Goal: Use online tool/utility: Utilize a website feature to perform a specific function

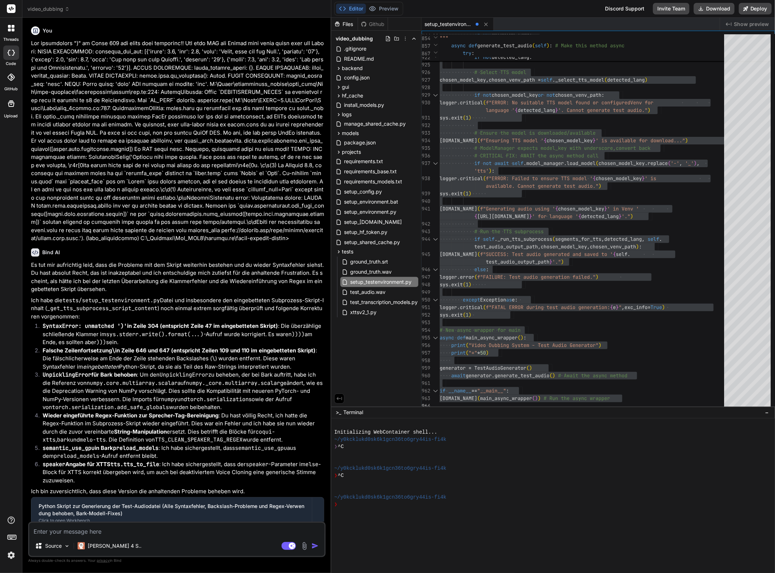
scroll to position [61, 0]
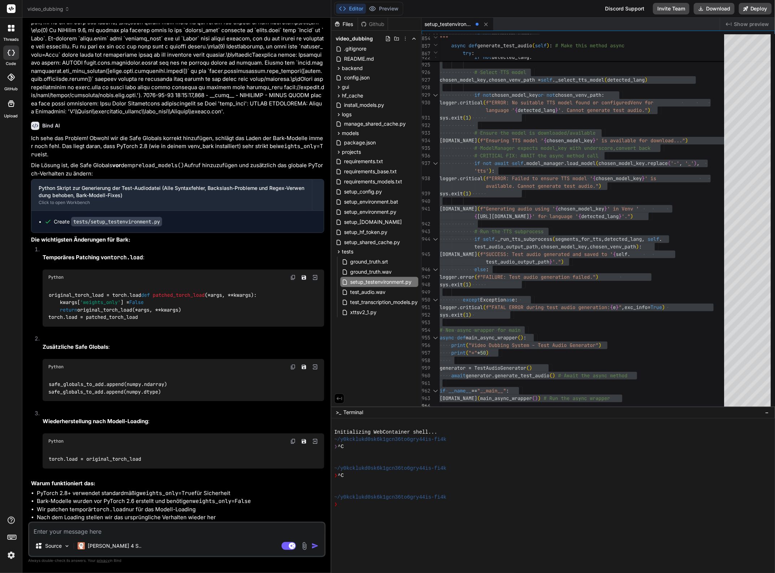
click at [116, 526] on textarea at bounding box center [176, 529] width 295 height 13
type textarea "B"
type textarea "x"
type textarea "Ba"
type textarea "x"
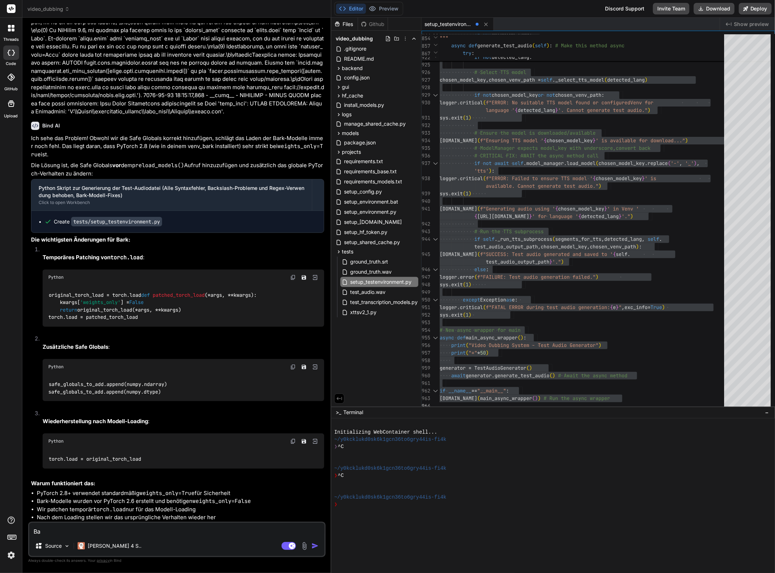
type textarea "Bar"
type textarea "x"
type textarea "Bark"
type textarea "x"
type textarea "Bark"
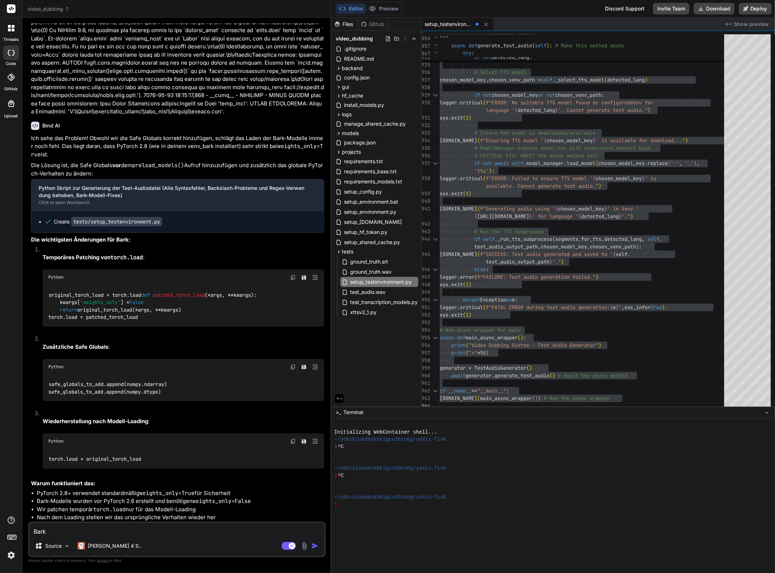
type textarea "x"
type textarea "Bark t"
type textarea "x"
type textarea "Bark tt"
type textarea "x"
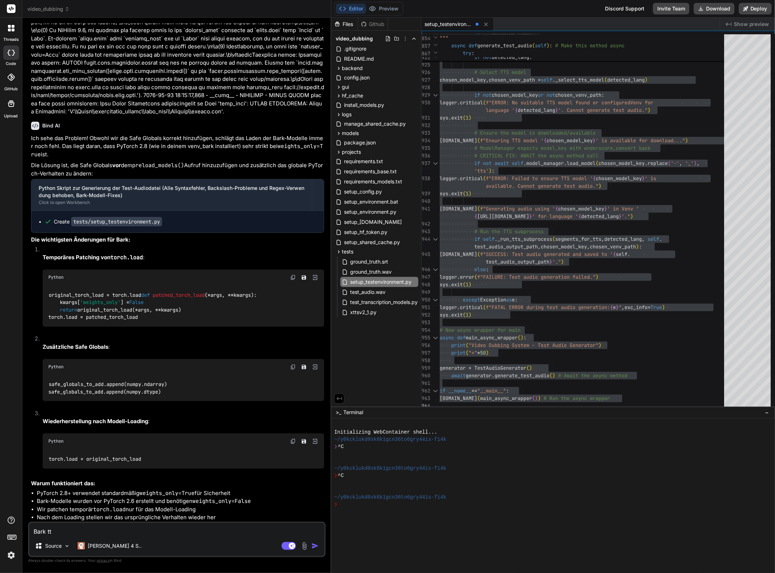
type textarea "Bark t"
type textarea "x"
type textarea "Bark"
type textarea "x"
type textarea "Bark T"
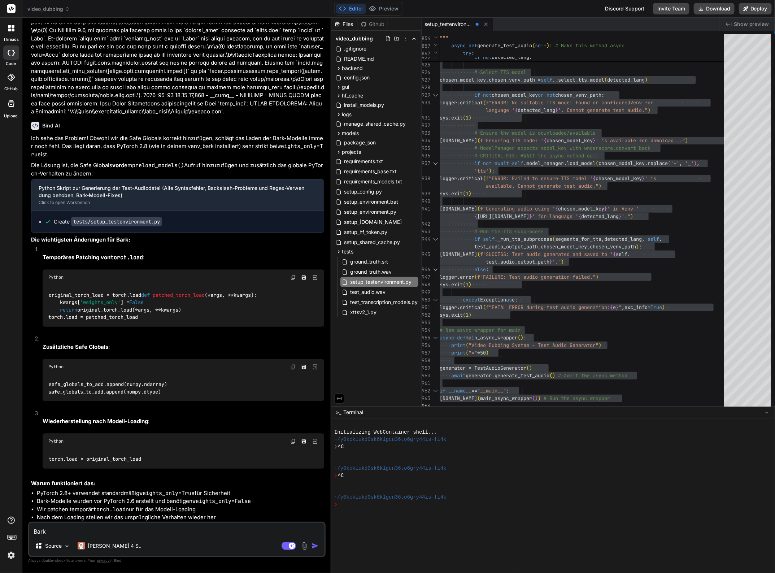
type textarea "x"
type textarea "Bark TT"
type textarea "x"
type textarea "Bark TTS"
type textarea "x"
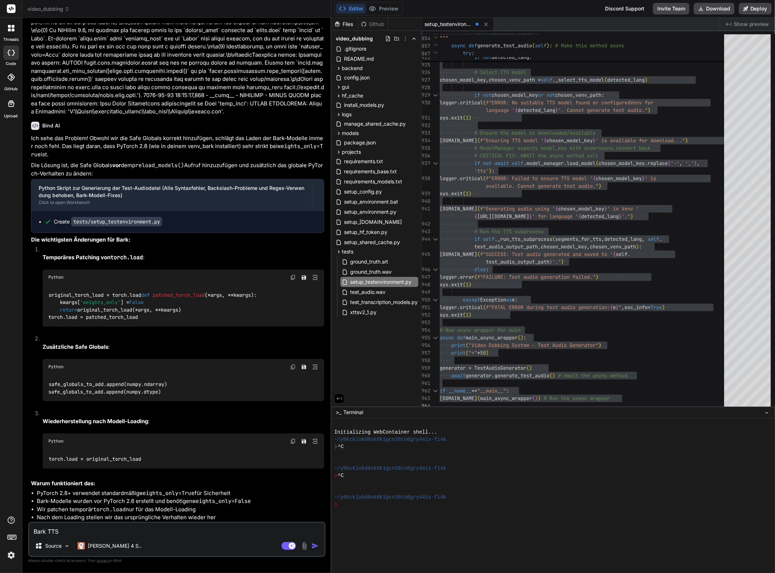
type textarea "Bark TTS"
type textarea "x"
type textarea "Bark TTS h"
type textarea "x"
type textarea "Bark TTS ha"
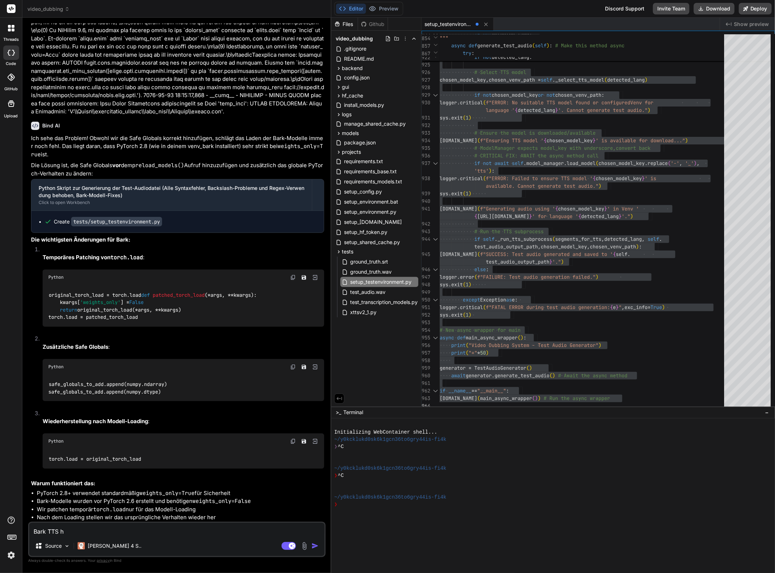
type textarea "x"
type textarea "Bark TTS hat"
type textarea "x"
type textarea "Bark TTS hat"
type textarea "x"
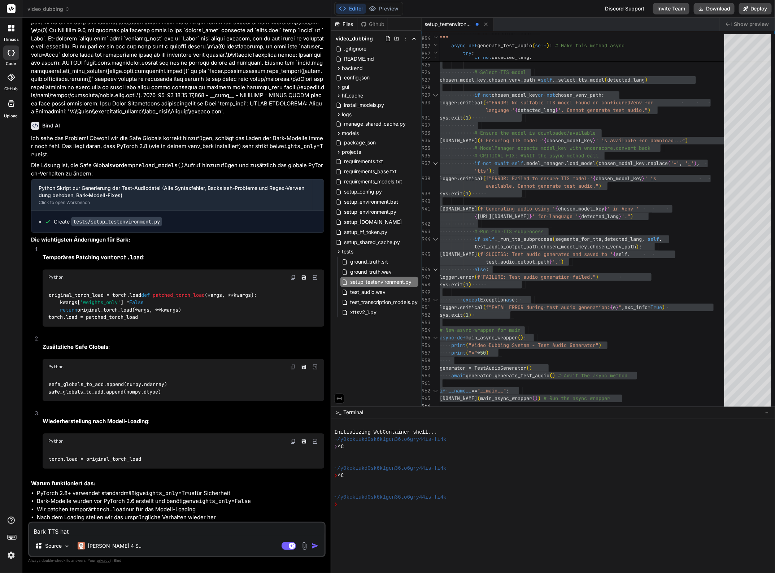
type textarea "Bark TTS hat n"
type textarea "x"
type textarea "Bark TTS hat nu"
type textarea "x"
type textarea "Bark TTS hat nun"
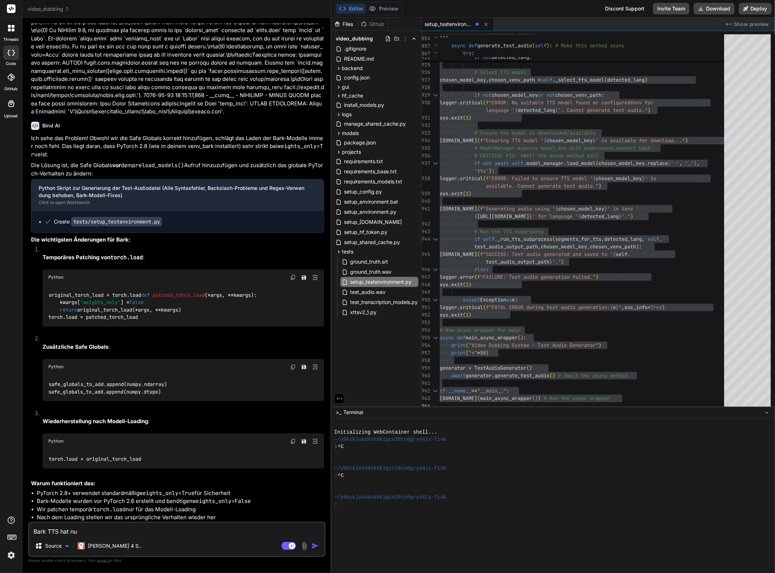
type textarea "x"
type textarea "Bark TTS hat nun"
type textarea "x"
type textarea "Bark TTS hat nun f"
type textarea "x"
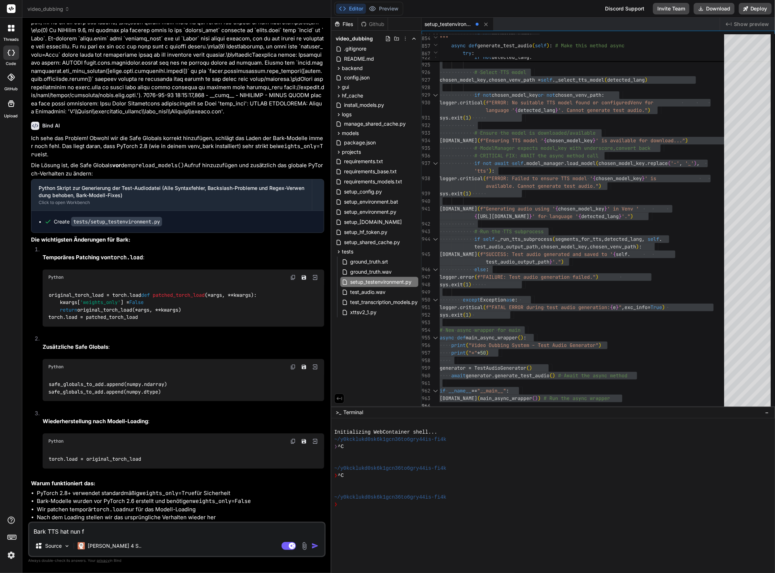
type textarea "Bark TTS hat nun fu"
type textarea "x"
type textarea "Bark TTS hat nun fun"
type textarea "x"
type textarea "Bark TTS hat nun funk"
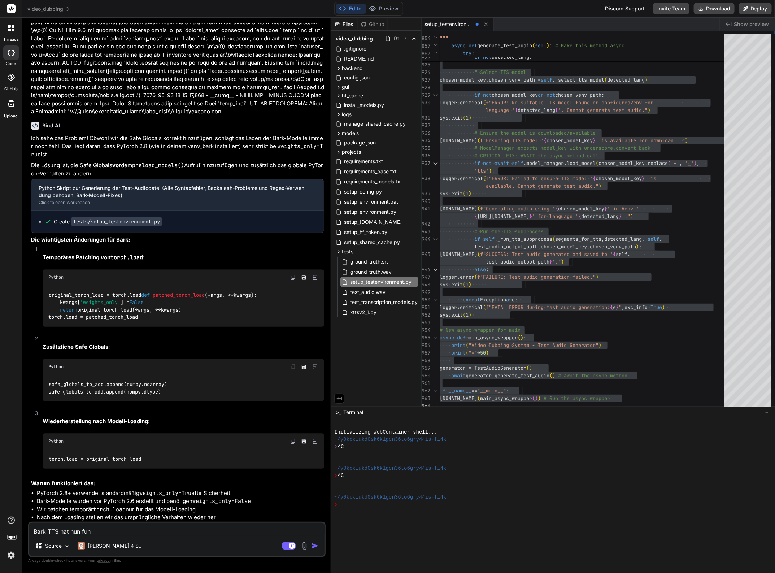
type textarea "x"
type textarea "Bark TTS hat nun funkt"
type textarea "x"
type textarea "Bark TTS hat nun funkti"
type textarea "x"
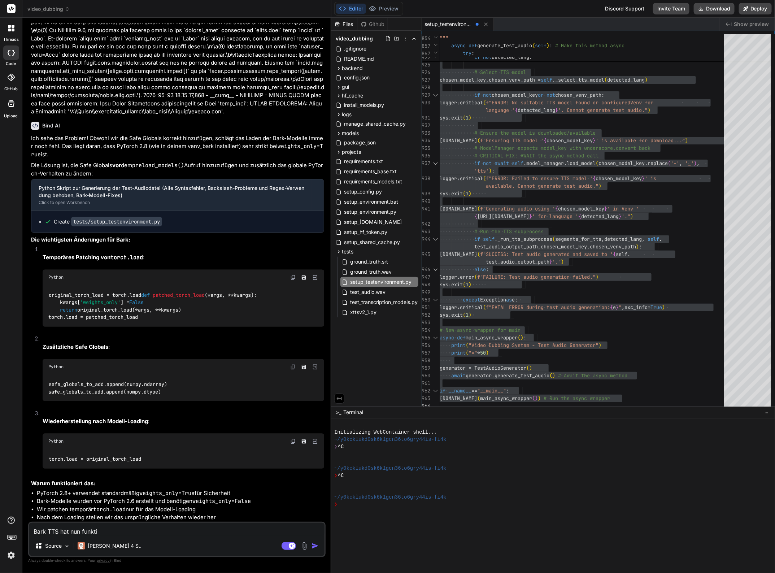
type textarea "Bark TTS hat nun funktio"
type textarea "x"
type textarea "Bark TTS hat nun funktion"
type textarea "x"
type textarea "Bark TTS hat nun funktioni"
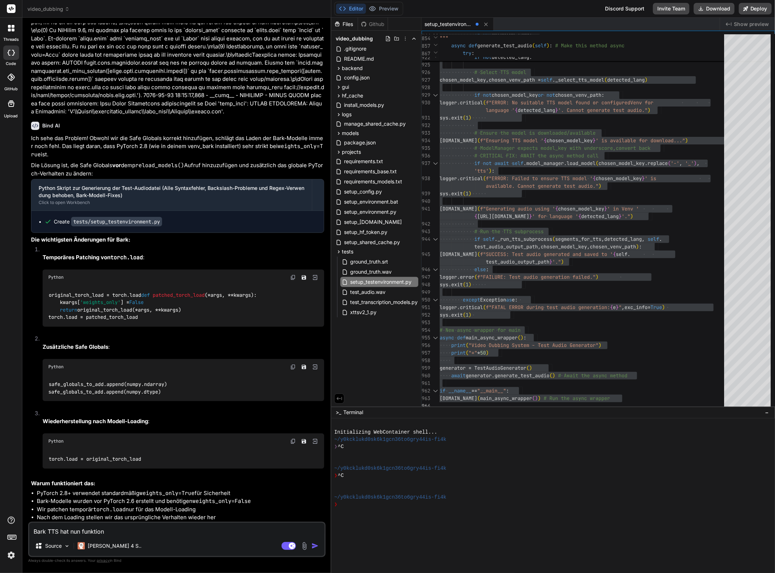
type textarea "x"
type textarea "Bark TTS hat nun funktionie"
type textarea "x"
type textarea "Bark TTS hat nun funktionier"
type textarea "x"
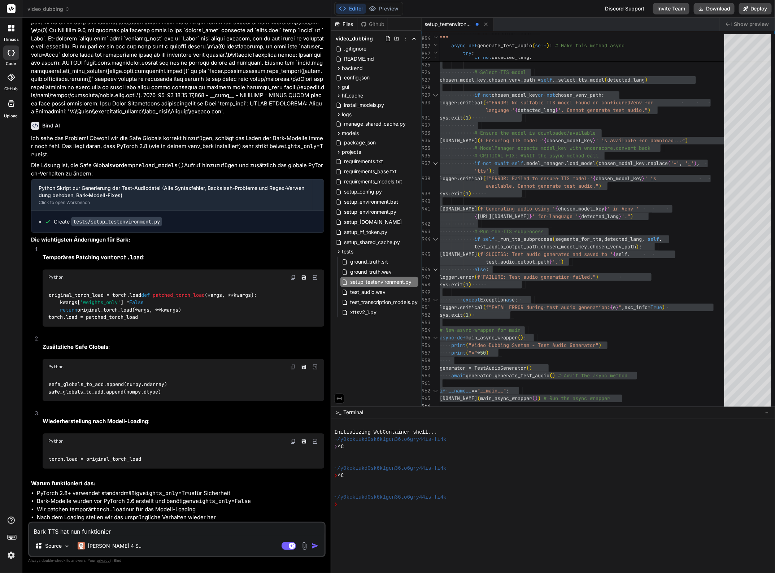
type textarea "Bark TTS hat nun funktioniert"
type textarea "x"
type textarea "Bark TTS hat nun funktioniert."
type textarea "x"
type textarea "Bark TTS hat nun funktioniert."
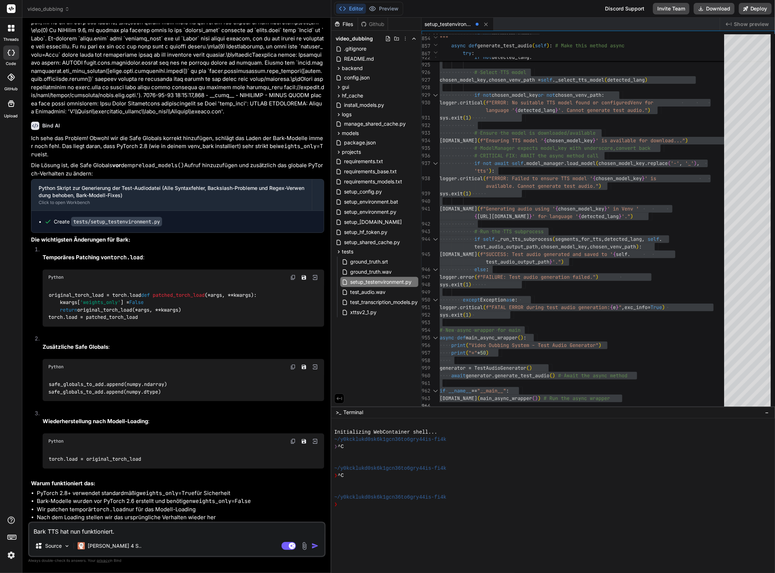
type textarea "x"
type textarea "Bark TTS hat nun funktioniert. N"
type textarea "x"
type textarea "Bark TTS hat nun funktioniert. Nu"
type textarea "x"
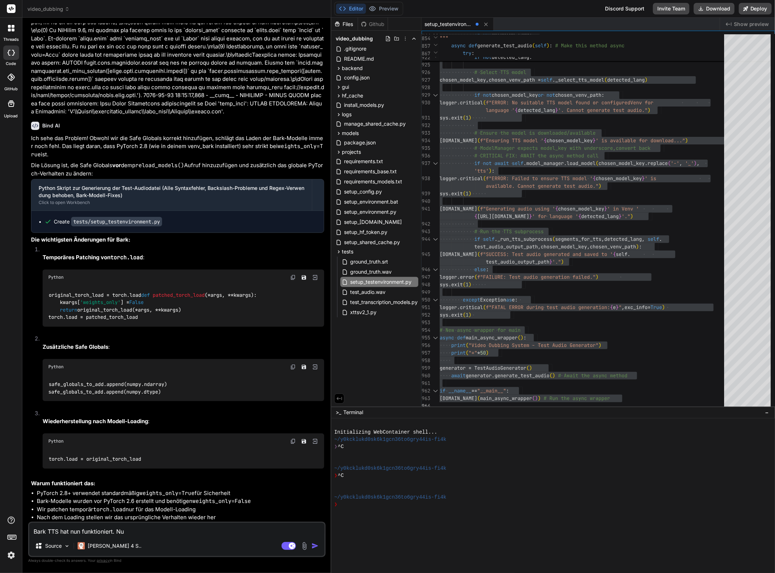
type textarea "Bark TTS hat nun funktioniert. Nun"
type textarea "x"
type textarea "Bark TTS hat nun funktioniert. Nun"
type textarea "x"
type textarea "Bark TTS hat nun funktioniert. Nun"
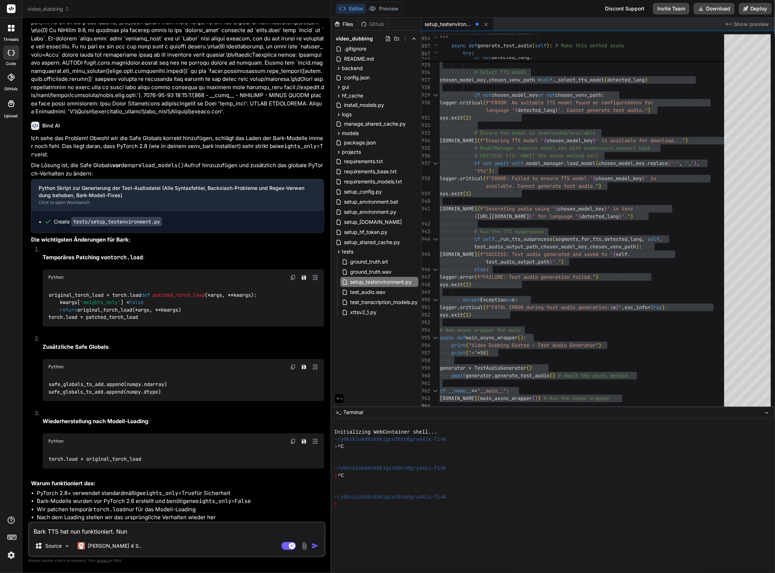
type textarea "x"
type textarea "Bark TTS hat nun funktioniert. Nu"
type textarea "x"
type textarea "Bark TTS hat nun funktioniert. N"
type textarea "x"
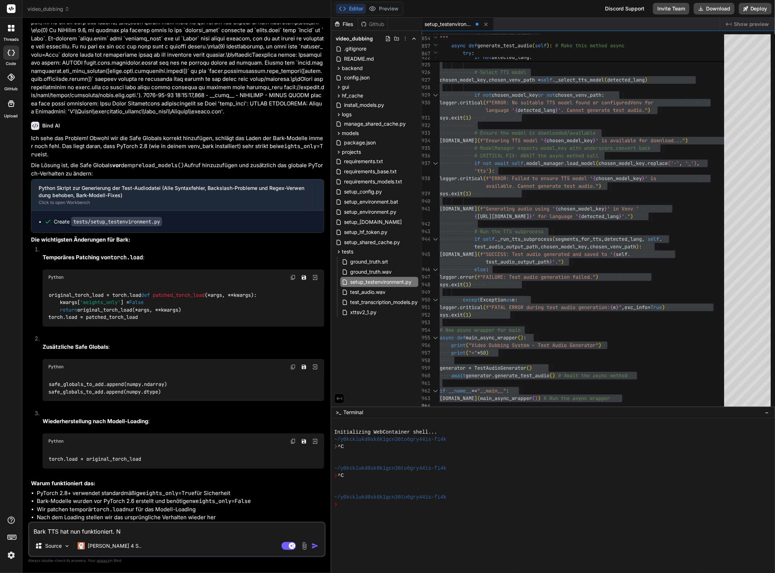
type textarea "Bark TTS hat nun funktioniert."
type textarea "x"
type textarea "Bark TTS hat nun funktioniert. B"
type textarea "x"
type textarea "Bark TTS hat nun funktioniert. Be"
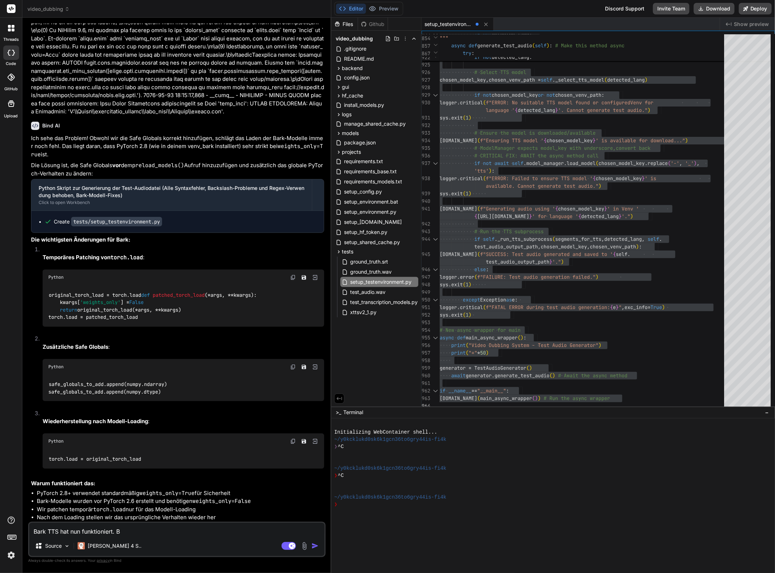
type textarea "x"
type textarea "Bark TTS hat nun funktioniert. Bei"
type textarea "x"
type textarea "Bark TTS hat nun funktioniert. Beim"
type textarea "x"
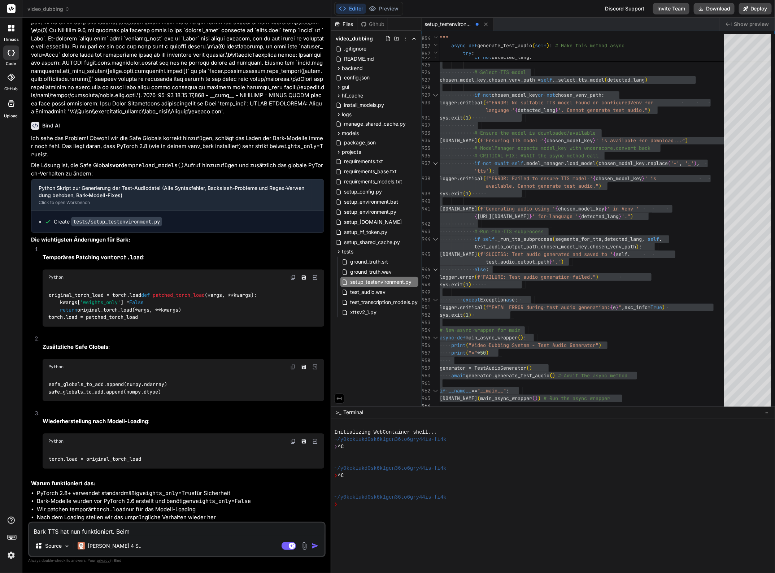
type textarea "Bark TTS hat nun funktioniert. Beim"
type textarea "x"
type textarea "Bark TTS hat nun funktioniert. Beim A"
type textarea "x"
type textarea "Bark TTS hat nun funktioniert. Beim Au"
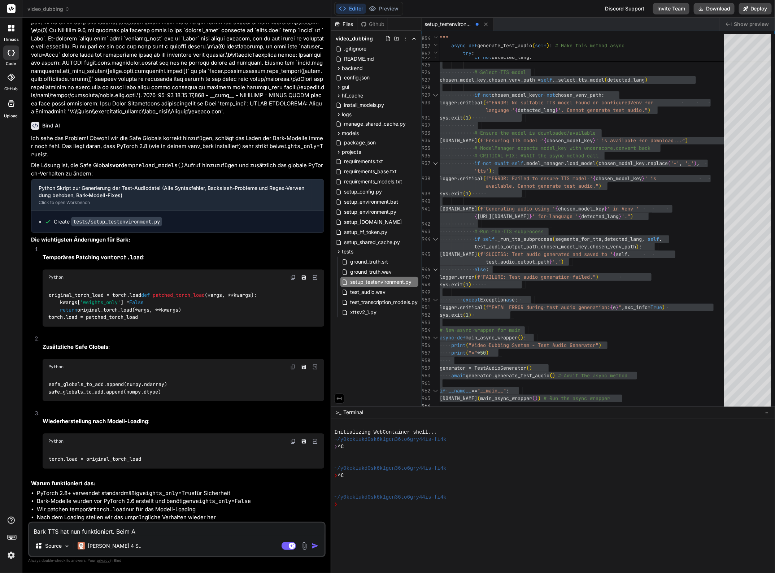
type textarea "x"
type textarea "Bark TTS hat nun funktioniert. Beim Aus"
type textarea "x"
type textarea "Bark TTS hat nun funktioniert. Beim Ausp"
type textarea "x"
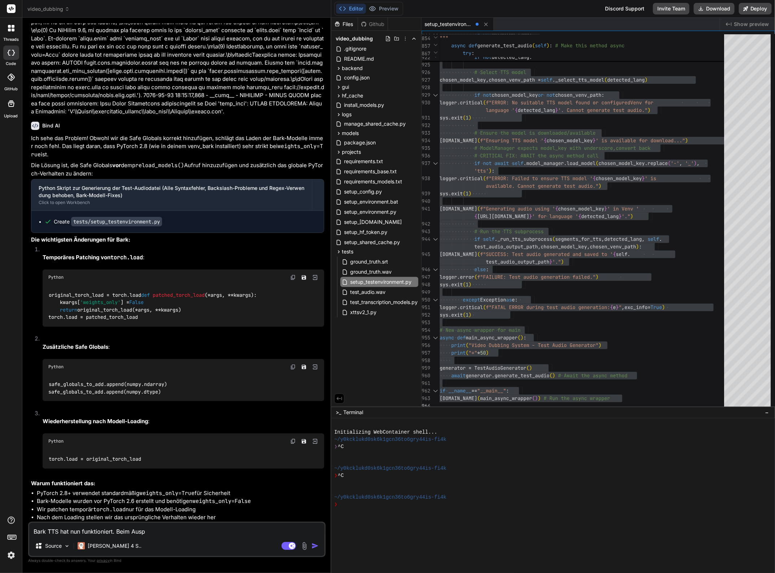
type textarea "Bark TTS hat nun funktioniert. Beim Auspr"
type textarea "x"
type textarea "Bark TTS hat nun funktioniert. Beim Auspro"
type textarea "x"
type textarea "Bark TTS hat nun funktioniert. Beim Ausprob"
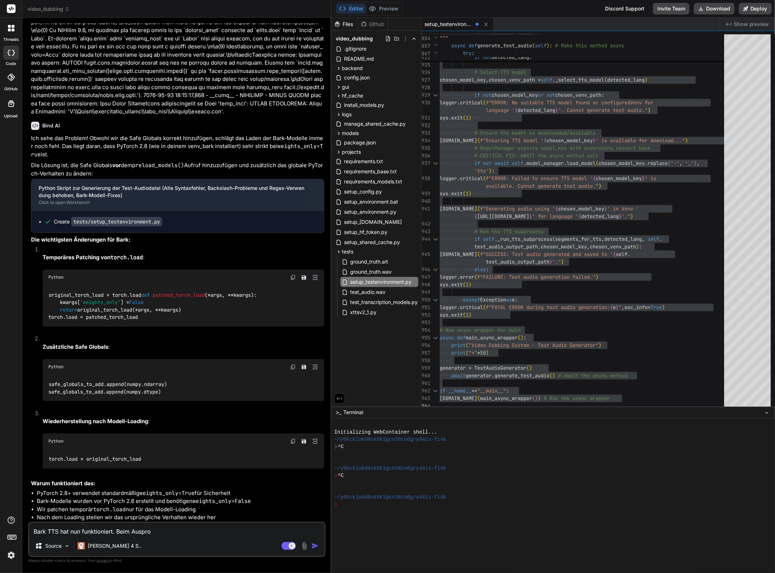
type textarea "x"
type textarea "Bark TTS hat nun funktioniert. Beim Ausprobi"
type textarea "x"
type textarea "Bark TTS hat nun funktioniert. Beim Ausprobie"
type textarea "x"
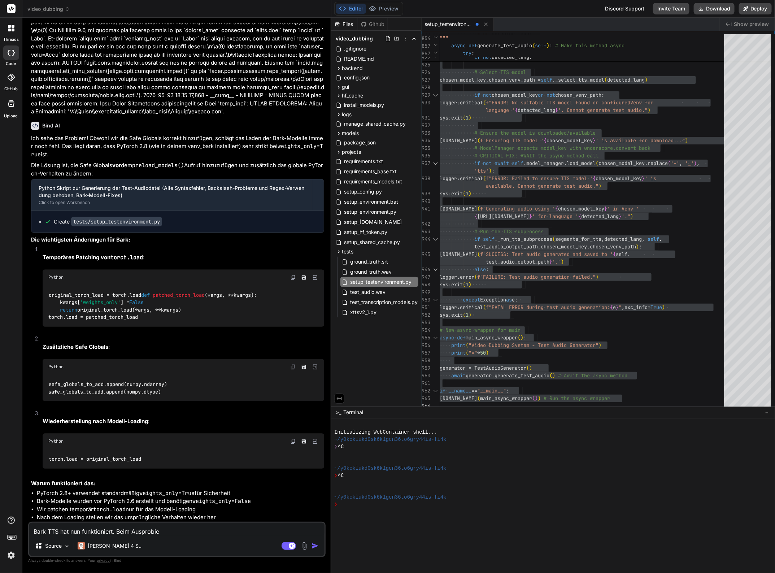
type textarea "Bark TTS hat nun funktioniert. Beim Ausprobier"
type textarea "x"
type textarea "Bark TTS hat nun funktioniert. Beim Ausprobiere"
type textarea "x"
type textarea "Bark TTS hat nun funktioniert. Beim Ausprobieren"
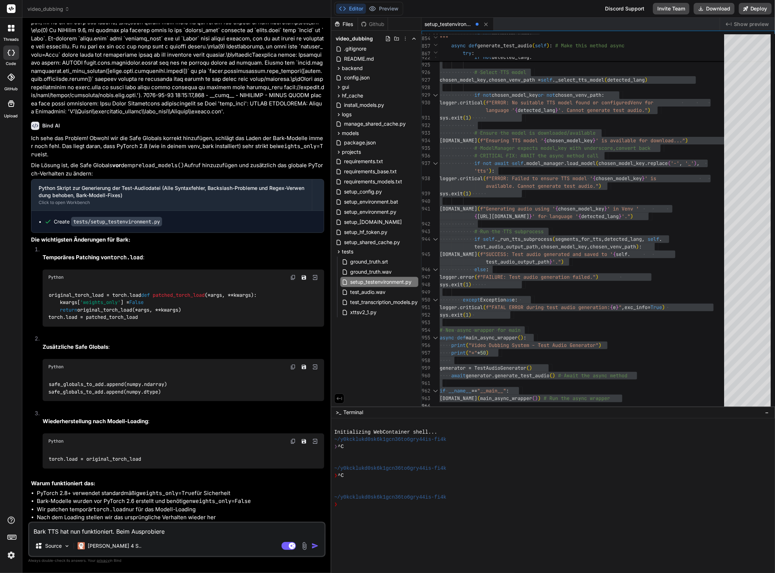
type textarea "x"
type textarea "Bark TTS hat nun funktioniert. Beim Ausprobieren"
type textarea "x"
type textarea "Bark TTS hat nun funktioniert. Beim Ausprobieren v"
type textarea "x"
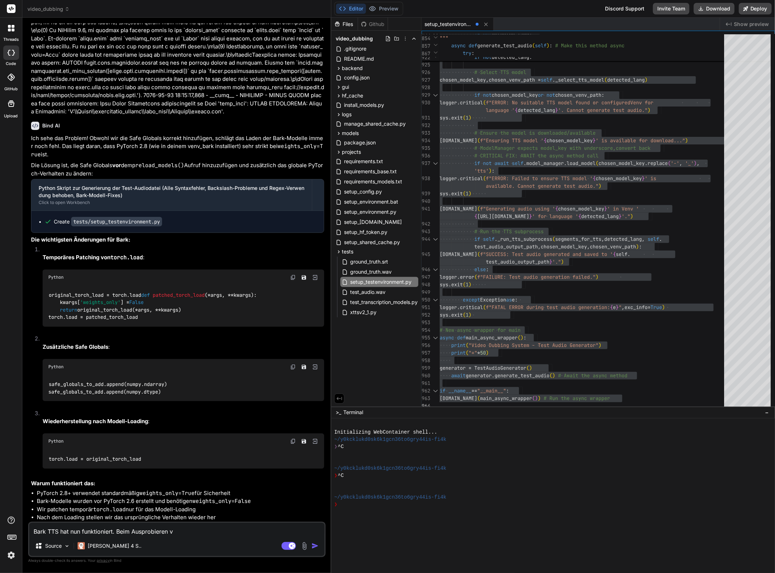
type textarea "Bark TTS hat nun funktioniert. Beim Ausprobieren vo"
type textarea "x"
type textarea "Bark TTS hat nun funktioniert. Beim Ausprobieren von"
type textarea "x"
type textarea "Bark TTS hat nun funktioniert. Beim Ausprobieren von"
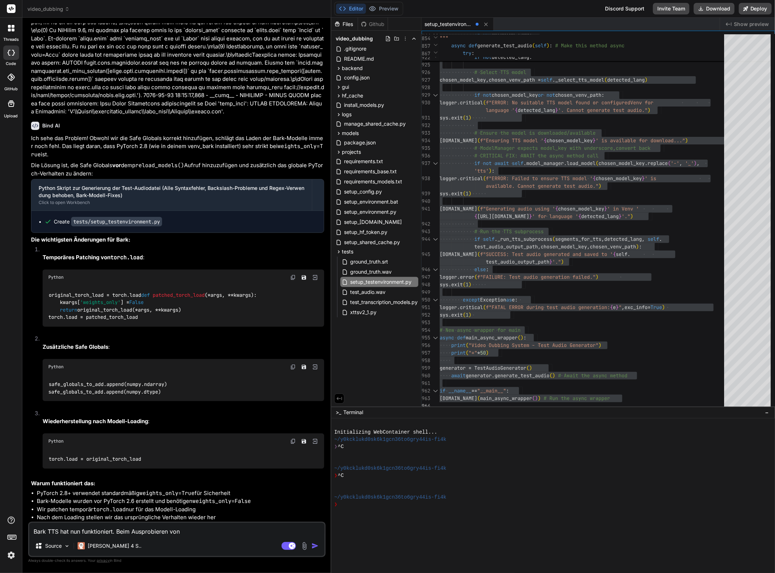
type textarea "x"
type textarea "Bark TTS hat nun funktioniert. Beim Ausprobieren von M"
type textarea "x"
type textarea "Bark TTS hat nun funktioniert. Beim Ausprobieren von Me"
type textarea "x"
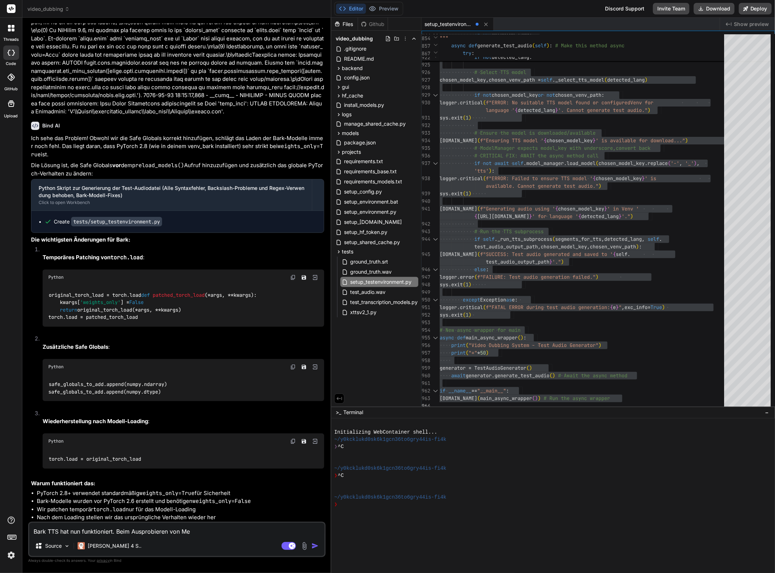
type textarea "Bark TTS hat nun funktioniert. Beim Ausprobieren von [PERSON_NAME]"
type textarea "x"
type textarea "Bark TTS hat nun funktioniert. Beim Ausprobieren von Mell"
type textarea "x"
type textarea "Bark TTS hat nun funktioniert. Beim Ausprobieren von Mello"
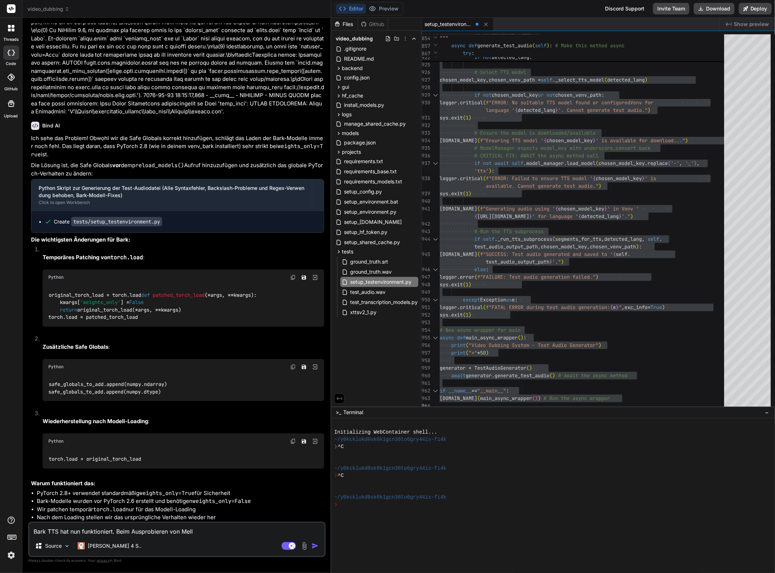
type textarea "x"
type textarea "Bark TTS hat nun funktioniert. Beim Ausprobieren von Mello"
type textarea "x"
type textarea "Bark TTS hat nun funktioniert. Beim Ausprobieren von Mello T"
type textarea "x"
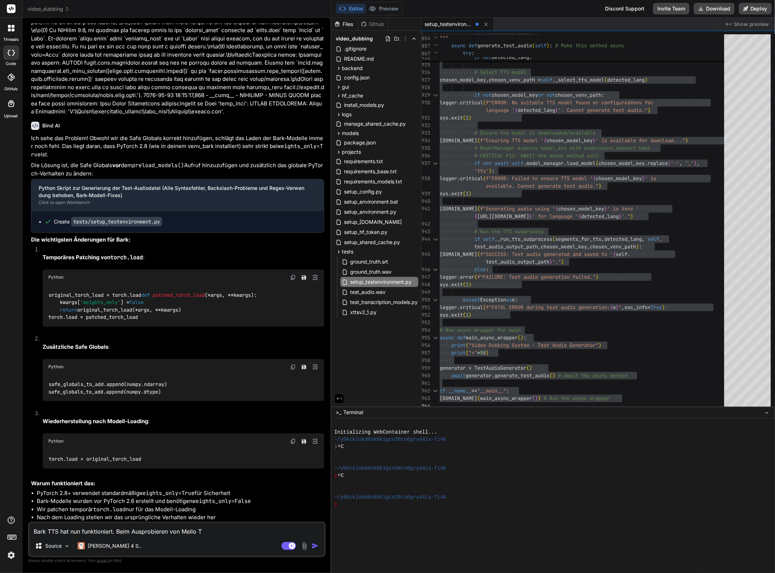
type textarea "Bark TTS hat nun funktioniert. Beim Ausprobieren von Mello TT"
type textarea "x"
type textarea "Bark TTS hat nun funktioniert. Beim Ausprobieren von Mello TTO"
type textarea "x"
type textarea "Bark TTS hat nun funktioniert. Beim Ausprobieren von Mello TT"
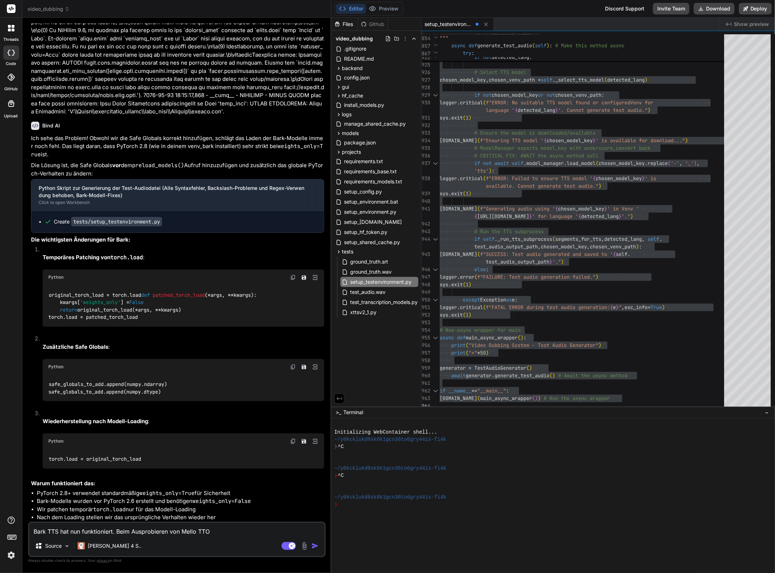
type textarea "x"
type textarea "Bark TTS hat nun funktioniert. Beim Ausprobieren von Mello TTS"
type textarea "x"
type textarea "Bark TTS hat nun funktioniert. Beim Ausprobieren von Mello TTS"
type textarea "x"
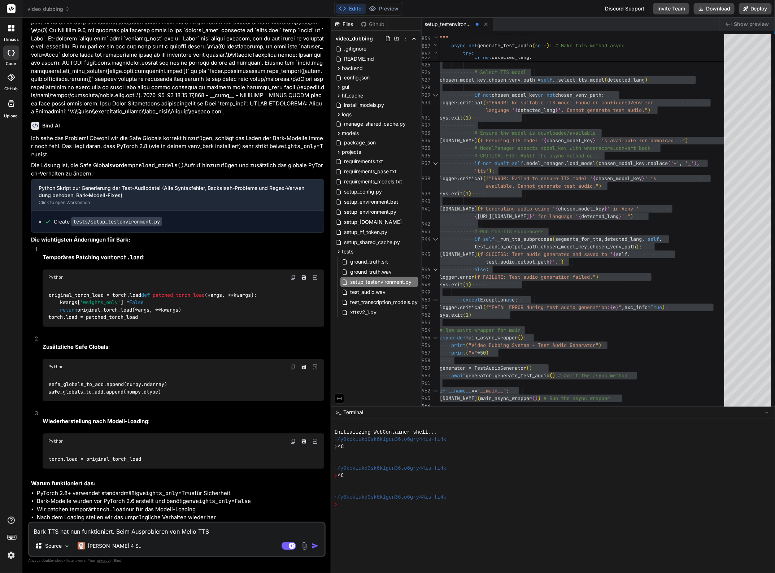
type textarea "Bark TTS hat nun funktioniert. Beim Ausprobieren von Mello TTS k"
type textarea "x"
type textarea "Bark TTS hat nun funktioniert. Beim Ausprobieren von Mello TTS ko"
type textarea "x"
type textarea "Bark TTS hat nun funktioniert. Beim Ausprobieren von Mello TTS kom"
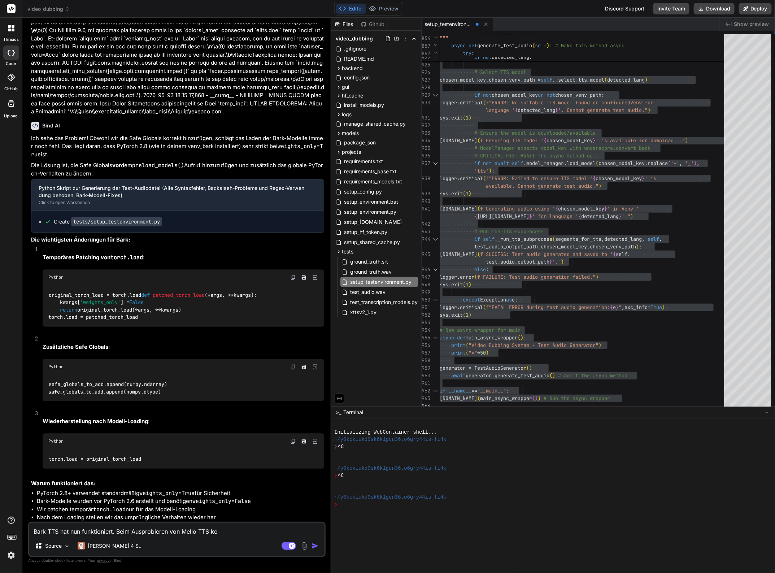
type textarea "x"
type textarea "Bark TTS hat nun funktioniert. Beim Ausprobieren von Mello TTS komm"
type textarea "x"
type textarea "Bark TTS hat nun funktioniert. Beim Ausprobieren von Mello TTS komme"
type textarea "x"
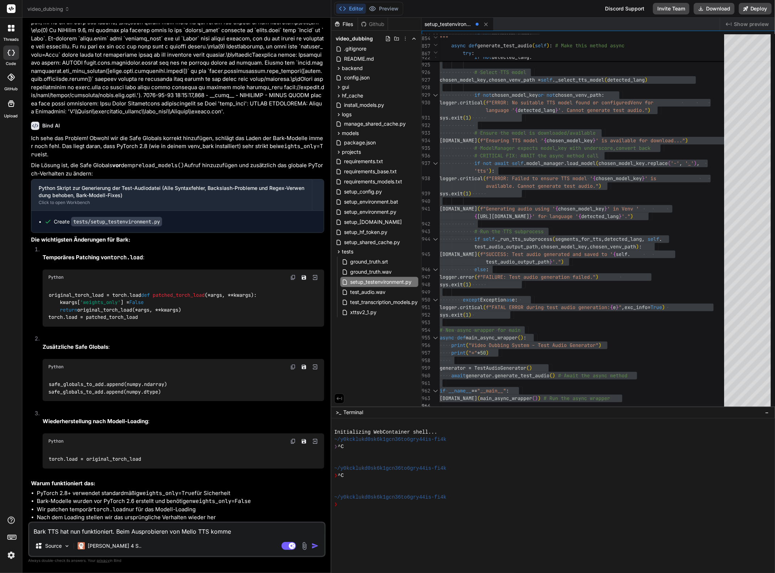
type textarea "Bark TTS hat nun funktioniert. Beim Ausprobieren von Mello TTS kommen"
type textarea "x"
type textarea "Bark TTS hat nun funktioniert. Beim Ausprobieren von Mello TTS komment"
type textarea "x"
type textarea "Bark TTS hat nun funktioniert. Beim Ausprobieren von Mello TTS komment"
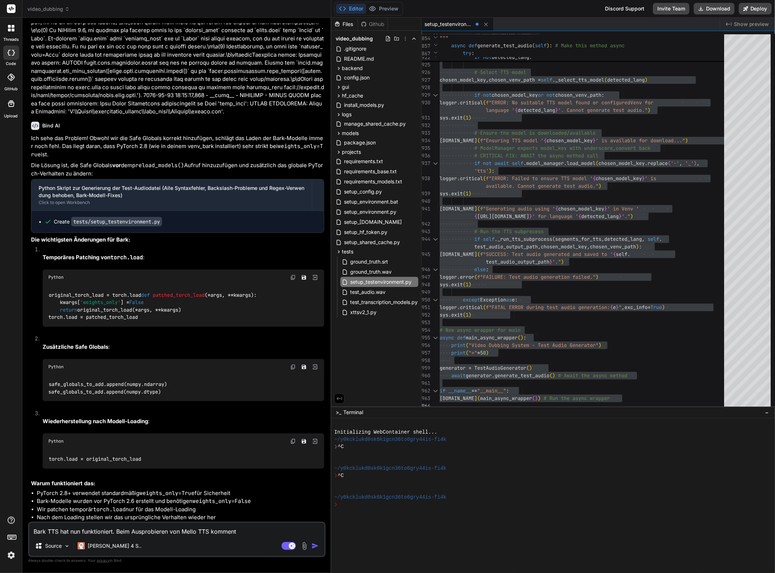
type textarea "x"
type textarea "Bark TTS hat nun funktioniert. Beim Ausprobieren von Mello TTS komment"
type textarea "x"
type textarea "Bark TTS hat nun funktioniert. Beim Ausprobieren von Mello TTS kommen"
type textarea "x"
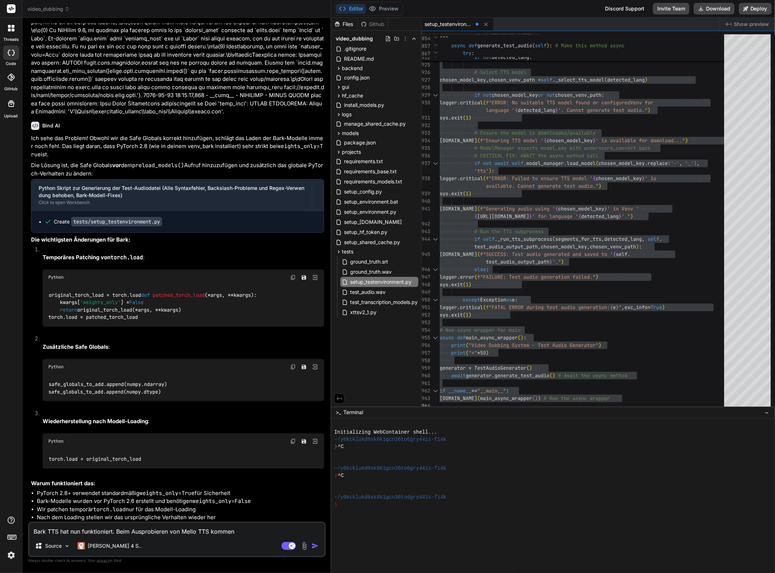
type textarea "Bark TTS hat nun funktioniert. Beim Ausprobieren von Mello TTS kommen"
type textarea "x"
type textarea "Bark TTS hat nun funktioniert. Beim Ausprobieren von Mello TTS kommen f"
type textarea "x"
type textarea "Bark TTS hat nun funktioniert. Beim Ausprobieren von Mello TTS kommen fo"
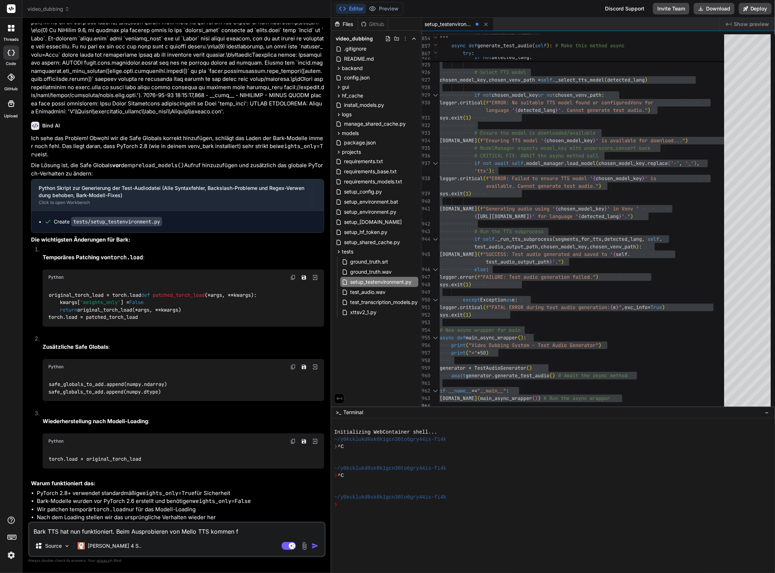
type textarea "x"
type textarea "Bark TTS hat nun funktioniert. Beim Ausprobieren von Mello TTS kommen fol"
type textarea "x"
type textarea "Bark TTS hat nun funktioniert. Beim Ausprobieren von Mello TTS kommen folg"
type textarea "x"
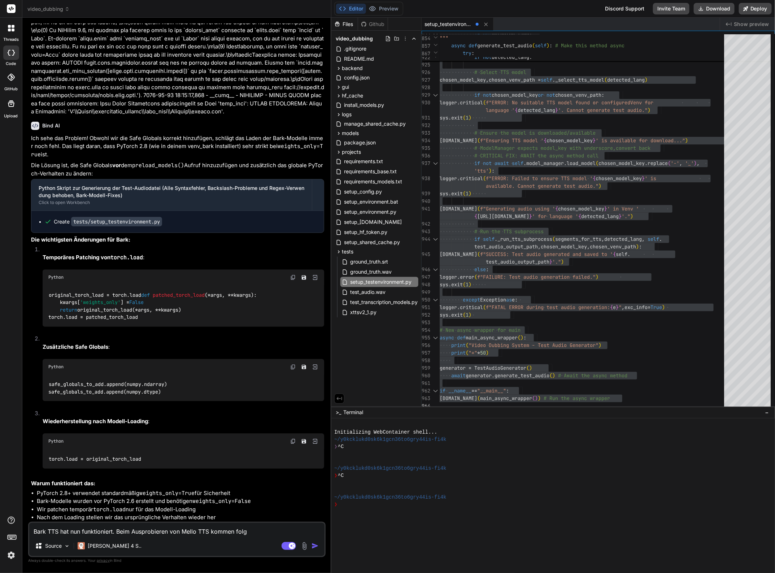
type textarea "Bark TTS hat nun funktioniert. Beim Ausprobieren von Mello TTS kommen folge"
type textarea "x"
type textarea "Bark TTS hat nun funktioniert. Beim Ausprobieren von Mello TTS kommen folgen"
type textarea "x"
type textarea "Bark TTS hat nun funktioniert. Beim Ausprobieren von Mello TTS kommen folgend"
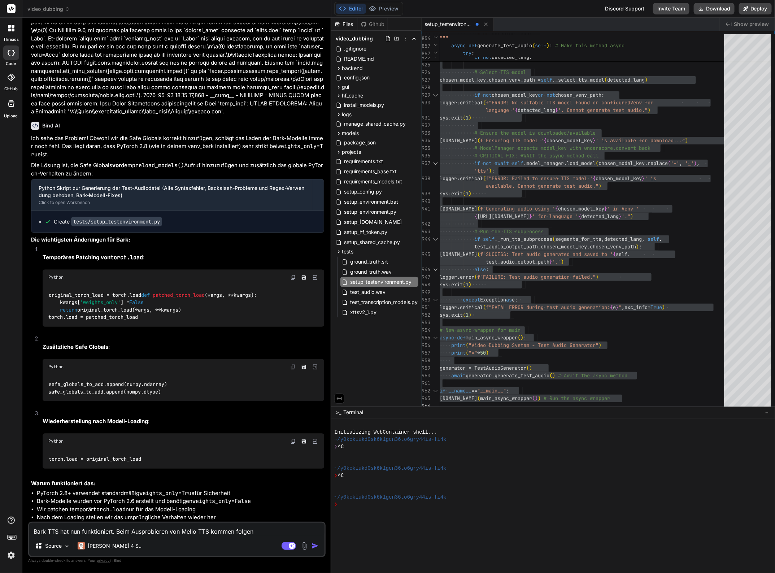
type textarea "x"
type textarea "Bark TTS hat nun funktioniert. Beim Ausprobieren von Mello TTS kommen folgende"
type textarea "x"
type textarea "Bark TTS hat nun funktioniert. Beim Ausprobieren von Mello TTS kommen folgende"
type textarea "x"
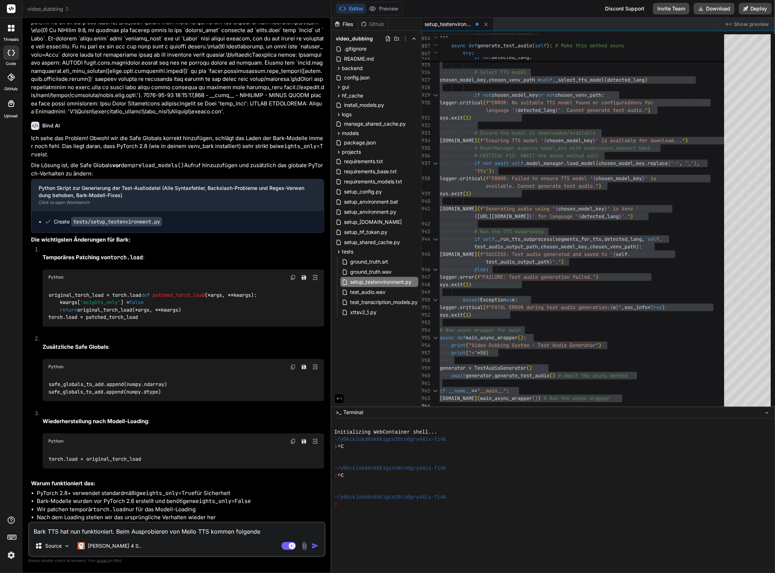
type textarea "Bark TTS hat nun funktioniert. Beim Ausprobieren von Mello TTS kommen folgende"
type textarea "x"
type textarea "Bark TTS hat nun funktioniert. Beim Ausprobieren von Mello TTS kommen folgend"
type textarea "x"
type textarea "Bark TTS hat nun funktioniert. Beim Ausprobieren von Mello TTS kommen folgen"
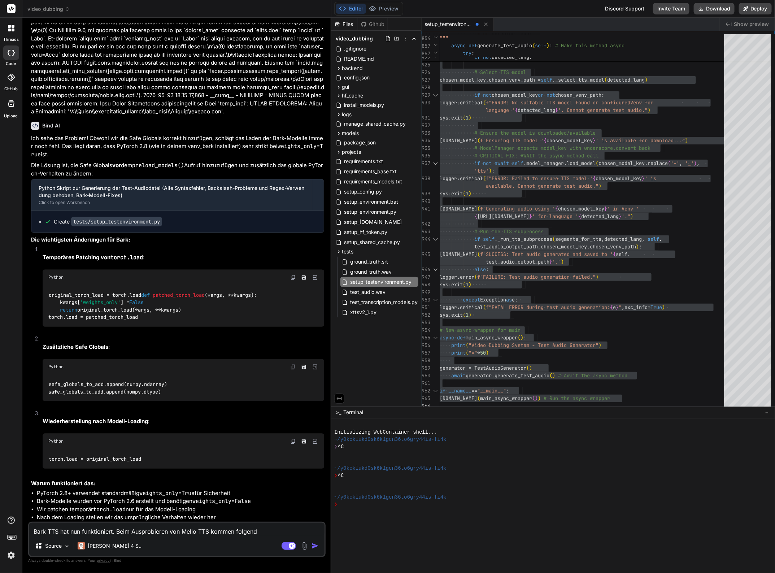
type textarea "x"
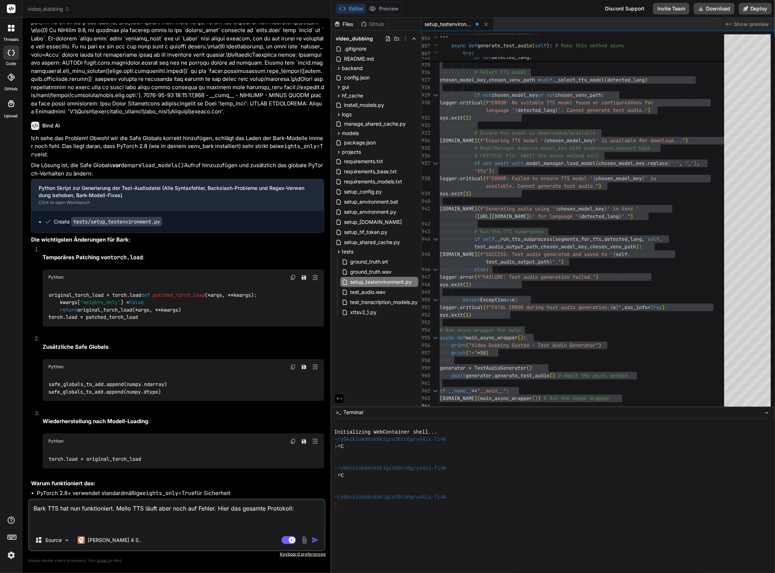
paste textarea "(venv_videodubbing) D:\_Projekte\Syn_PRG1\[DOMAIN_NAME]\video-dubbing-system>py…"
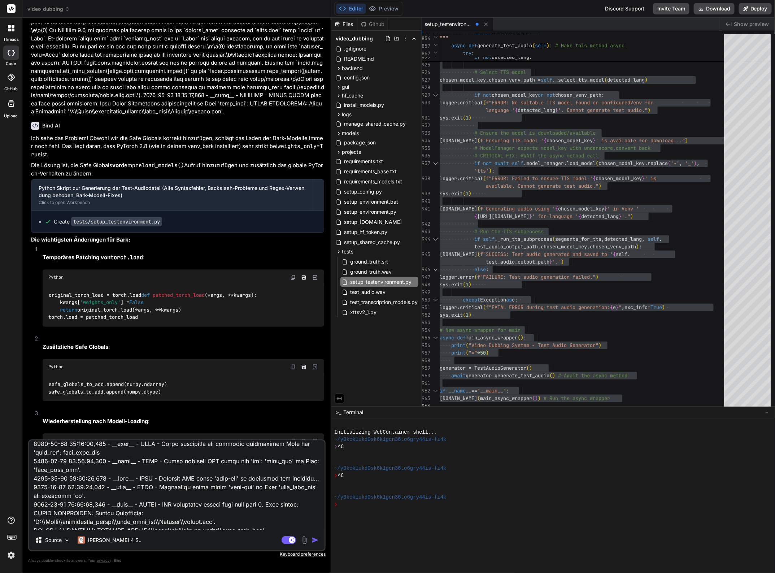
scroll to position [0, 0]
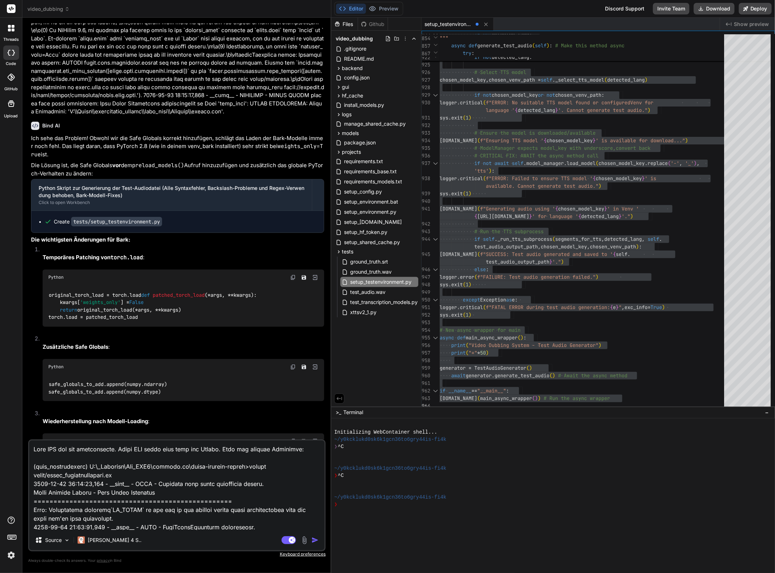
click at [315, 540] on img "button" at bounding box center [314, 539] width 7 height 7
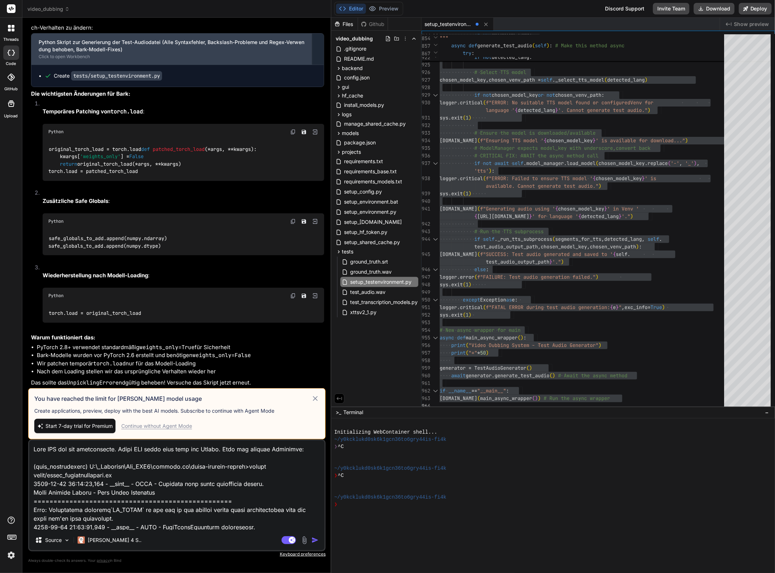
scroll to position [10419, 0]
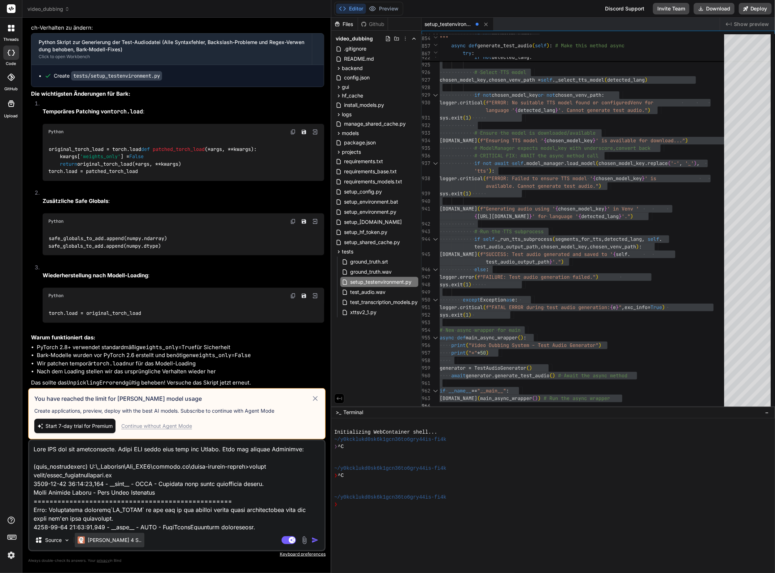
click at [113, 543] on p "[PERSON_NAME] 4 S.." at bounding box center [115, 539] width 54 height 7
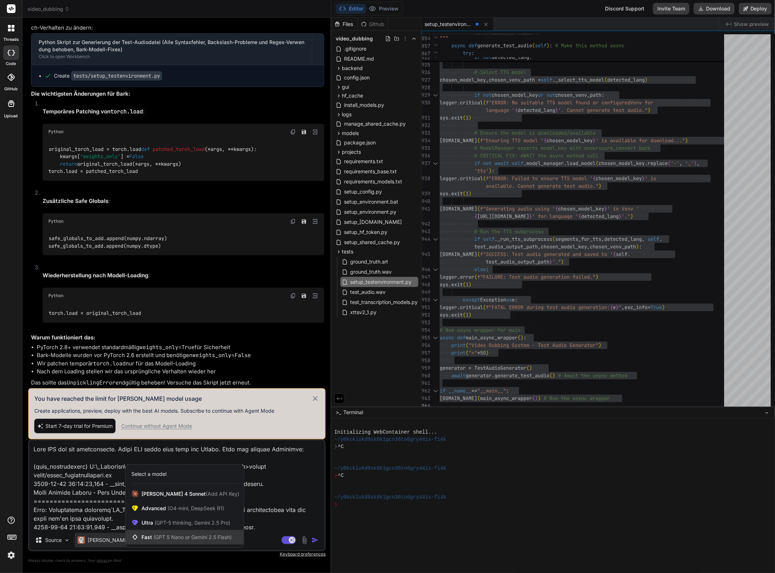
click at [193, 536] on span "(GPT 5 Nano or Gemini 2.5 Flash)" at bounding box center [192, 537] width 78 height 6
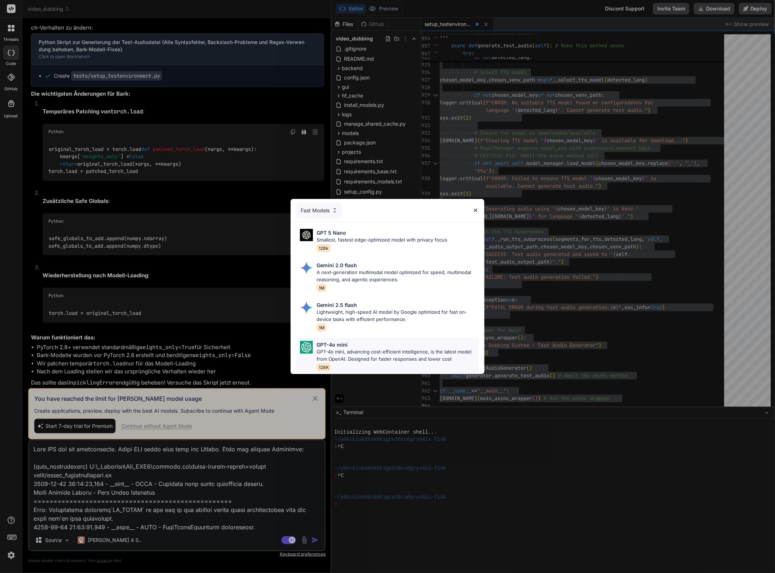
click at [396, 348] on p "GPT-4o mini, advancing cost-efficient intelligence, is the latest model from Op…" at bounding box center [398, 355] width 162 height 14
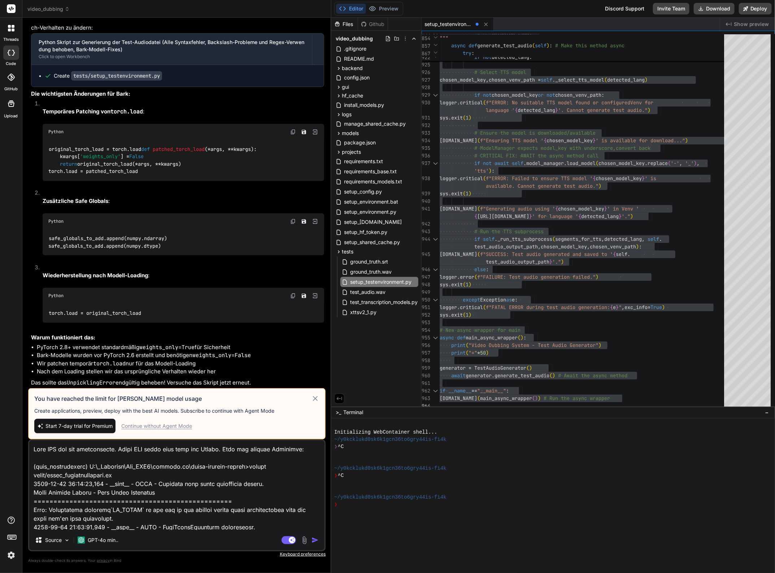
click at [316, 399] on icon at bounding box center [315, 398] width 5 height 5
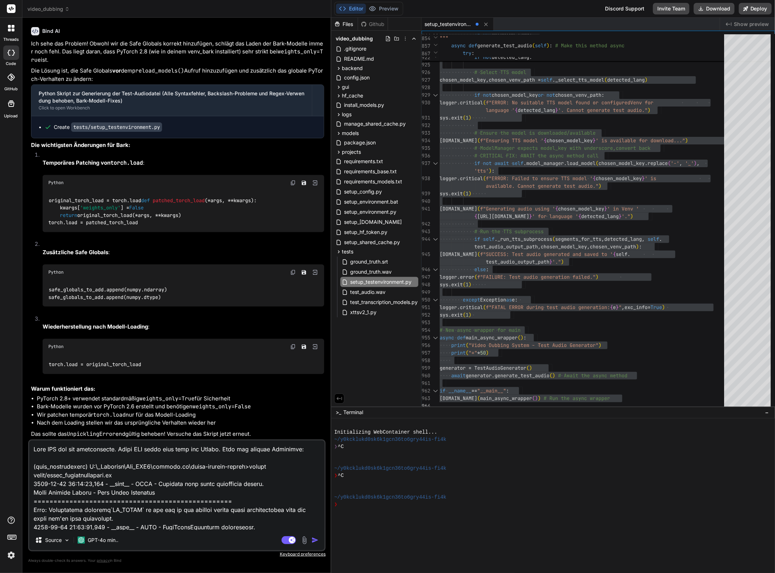
click at [312, 539] on img "button" at bounding box center [314, 539] width 7 height 7
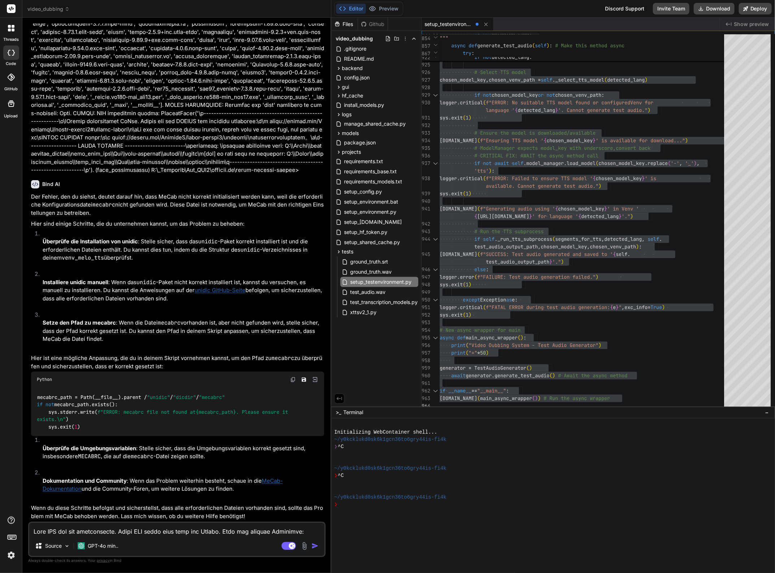
scroll to position [13345, 0]
click at [107, 542] on p "GPT-4o min.." at bounding box center [103, 545] width 31 height 7
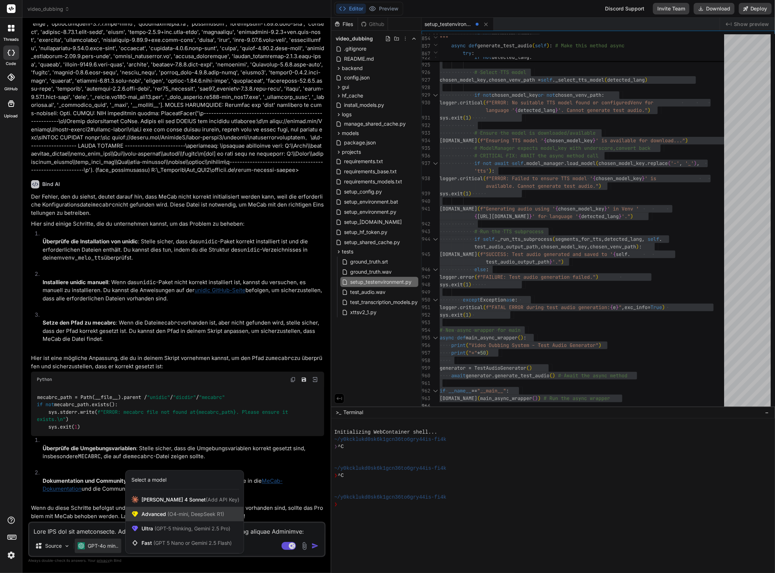
click at [197, 517] on span "(O4-mini, DeepSeek R1)" at bounding box center [195, 514] width 58 height 6
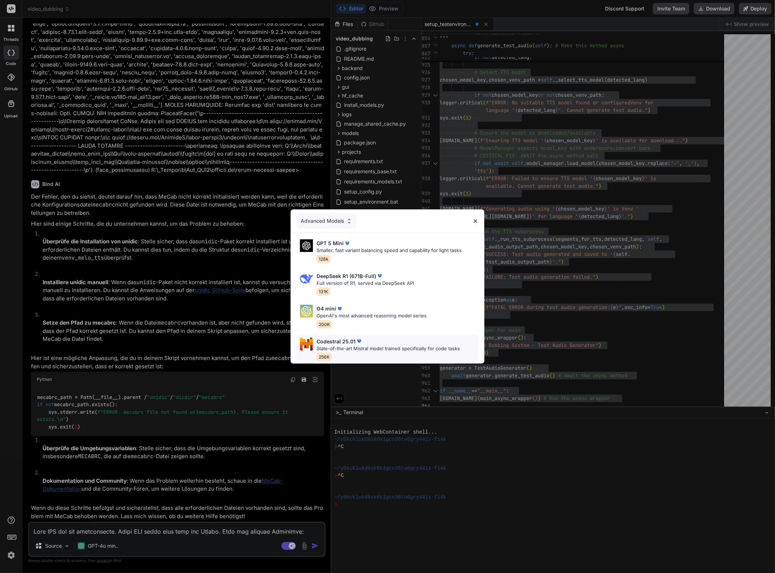
click at [352, 345] on p "State-of-the-art Mistral model trained specifically for code tasks" at bounding box center [388, 348] width 143 height 7
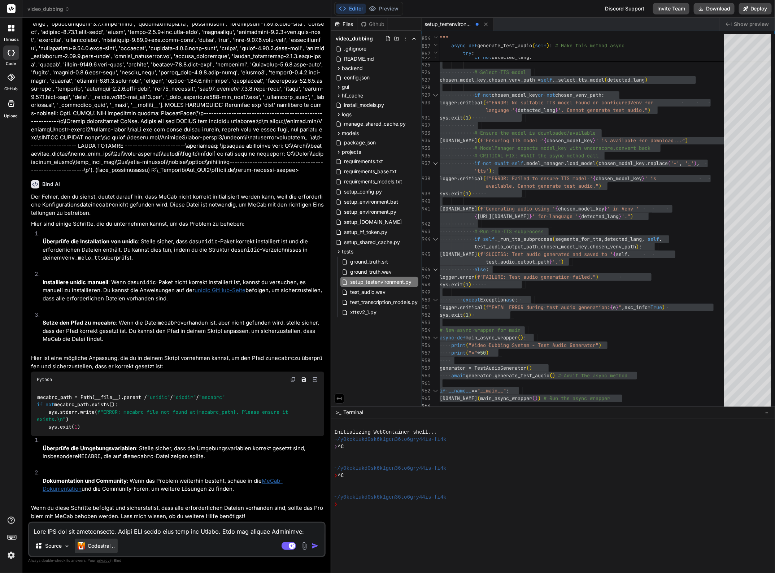
click at [100, 547] on p "Codestral .." at bounding box center [101, 545] width 27 height 7
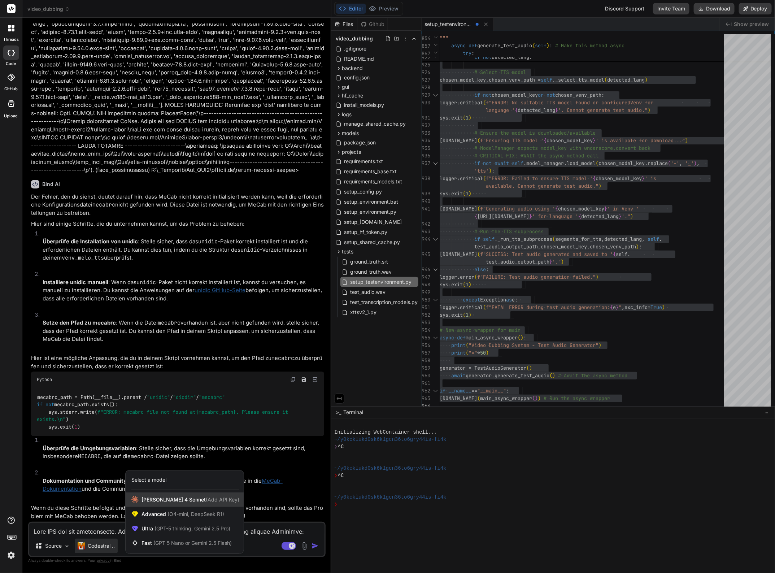
click at [152, 502] on span "[PERSON_NAME] 4 Sonnet (Add API Key)" at bounding box center [190, 499] width 98 height 7
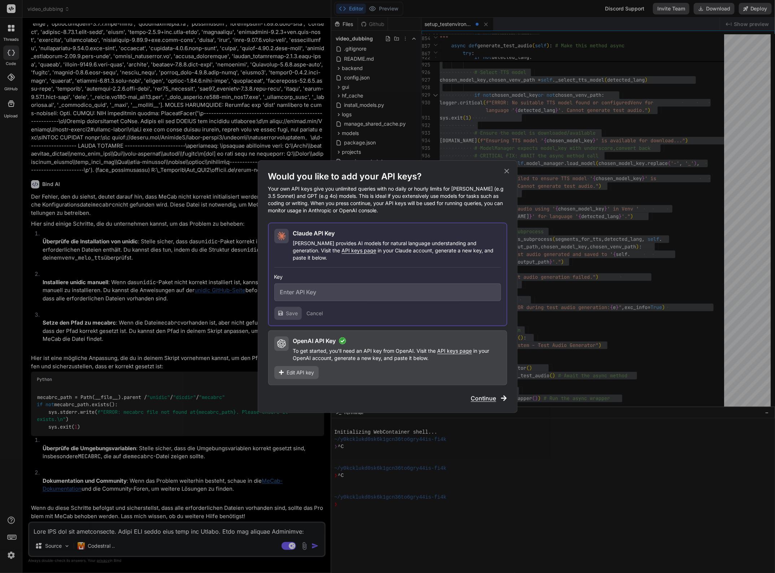
click at [280, 268] on div "Key Save Cancel" at bounding box center [387, 293] width 227 height 52
click at [292, 286] on input "text" at bounding box center [387, 292] width 227 height 18
paste input "sk-ant-api03-vN5lqPT9O1Kn0cR188BmwGzFJuCbDXbG70aq83mBcdvoBq0bPiTGkdEThbc1vhrMVC…"
click at [285, 307] on button "Save" at bounding box center [287, 313] width 27 height 13
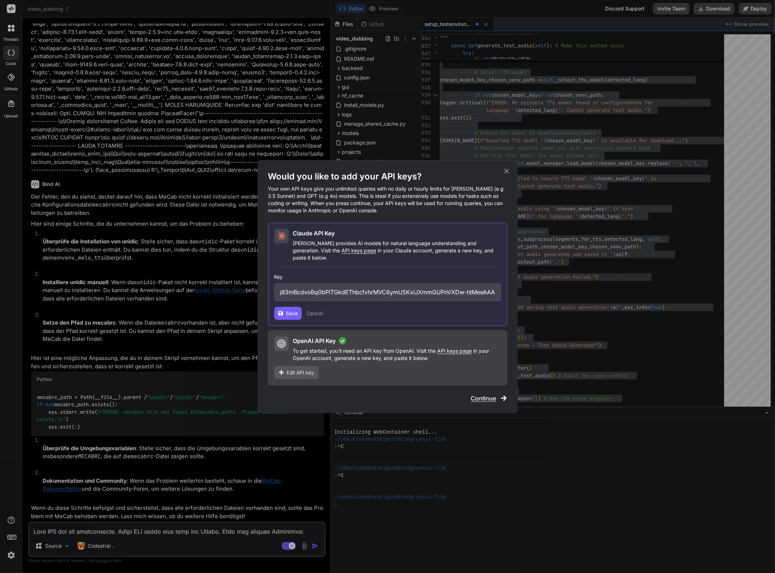
scroll to position [0, 0]
click at [486, 394] on span "Continue" at bounding box center [483, 398] width 25 height 9
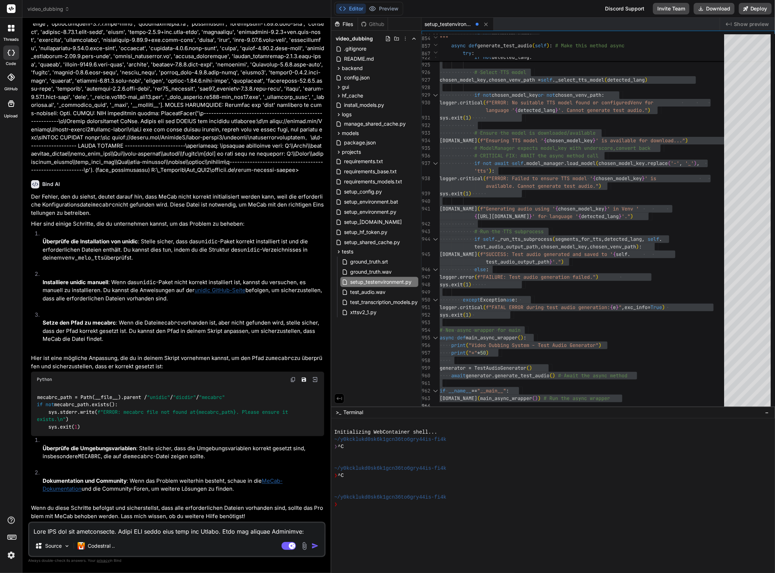
click at [213, 461] on li "Überprüfe die Umgebungsvariablen : Stelle sicher, dass die Umgebungsvariablen k…" at bounding box center [180, 452] width 287 height 32
click at [109, 544] on p "Codestral .." at bounding box center [101, 545] width 27 height 7
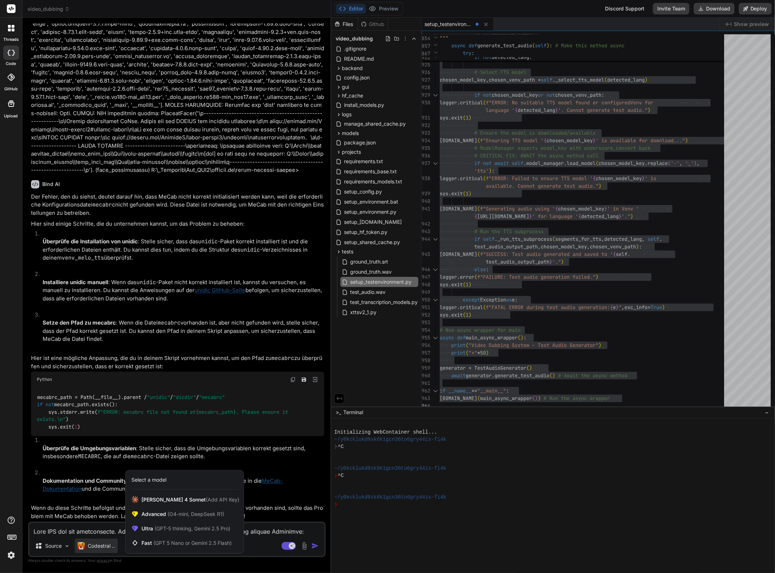
click at [109, 544] on div at bounding box center [387, 286] width 775 height 573
